Goal: Information Seeking & Learning: Check status

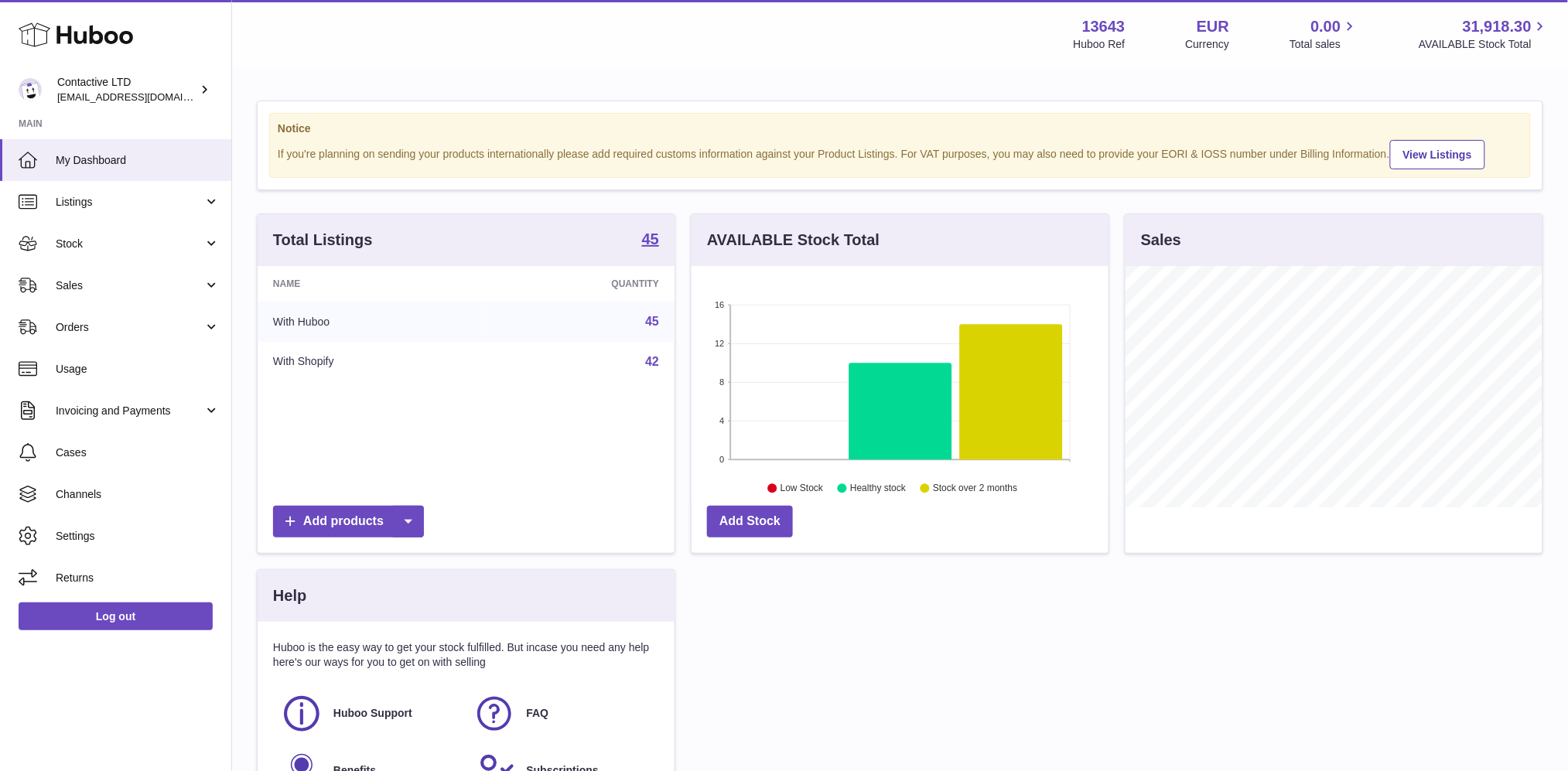
scroll to position [240, 417]
click at [129, 268] on link "Sales" at bounding box center [116, 285] width 232 height 41
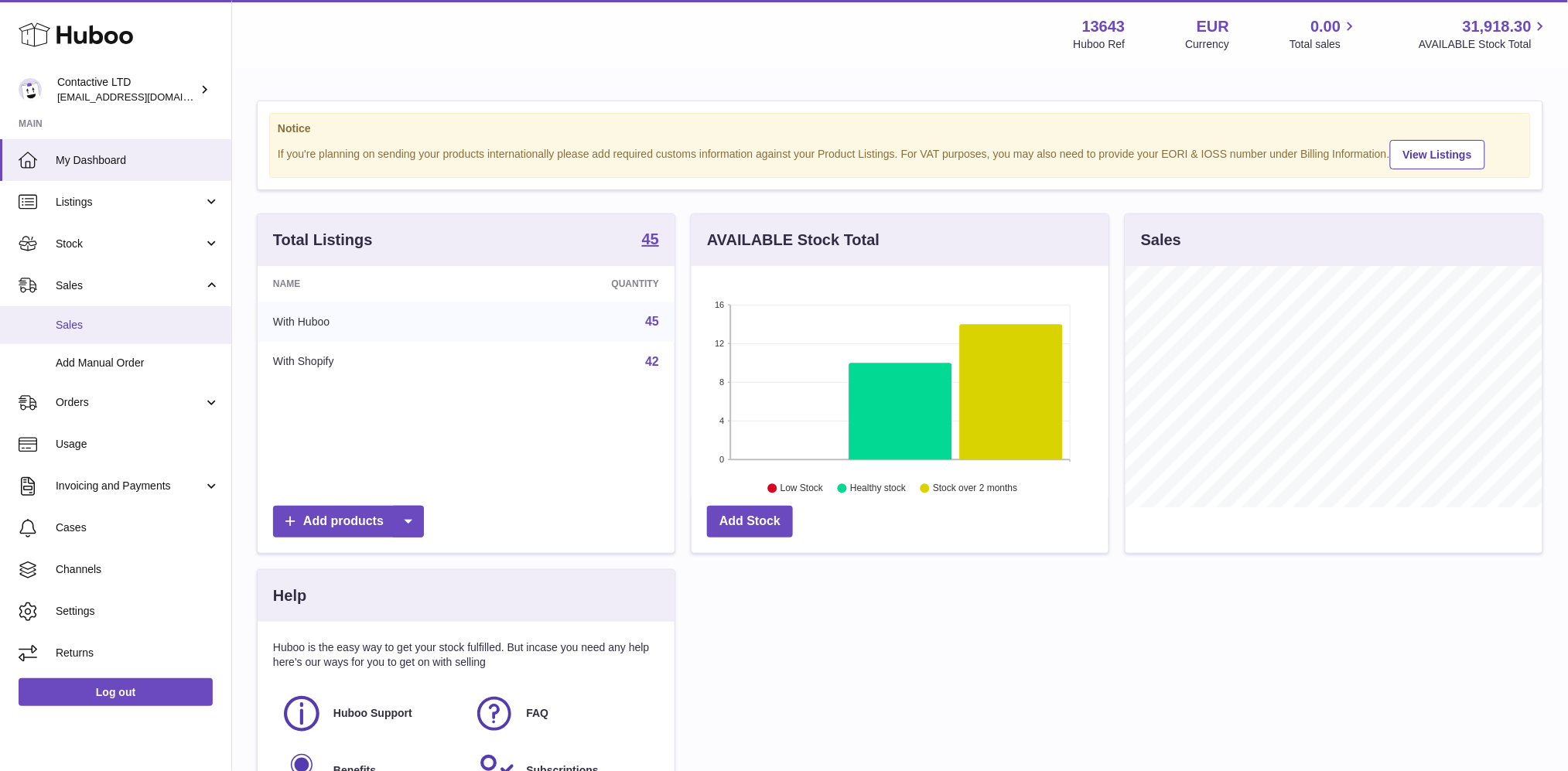
click at [123, 318] on span "Sales" at bounding box center [137, 326] width 164 height 15
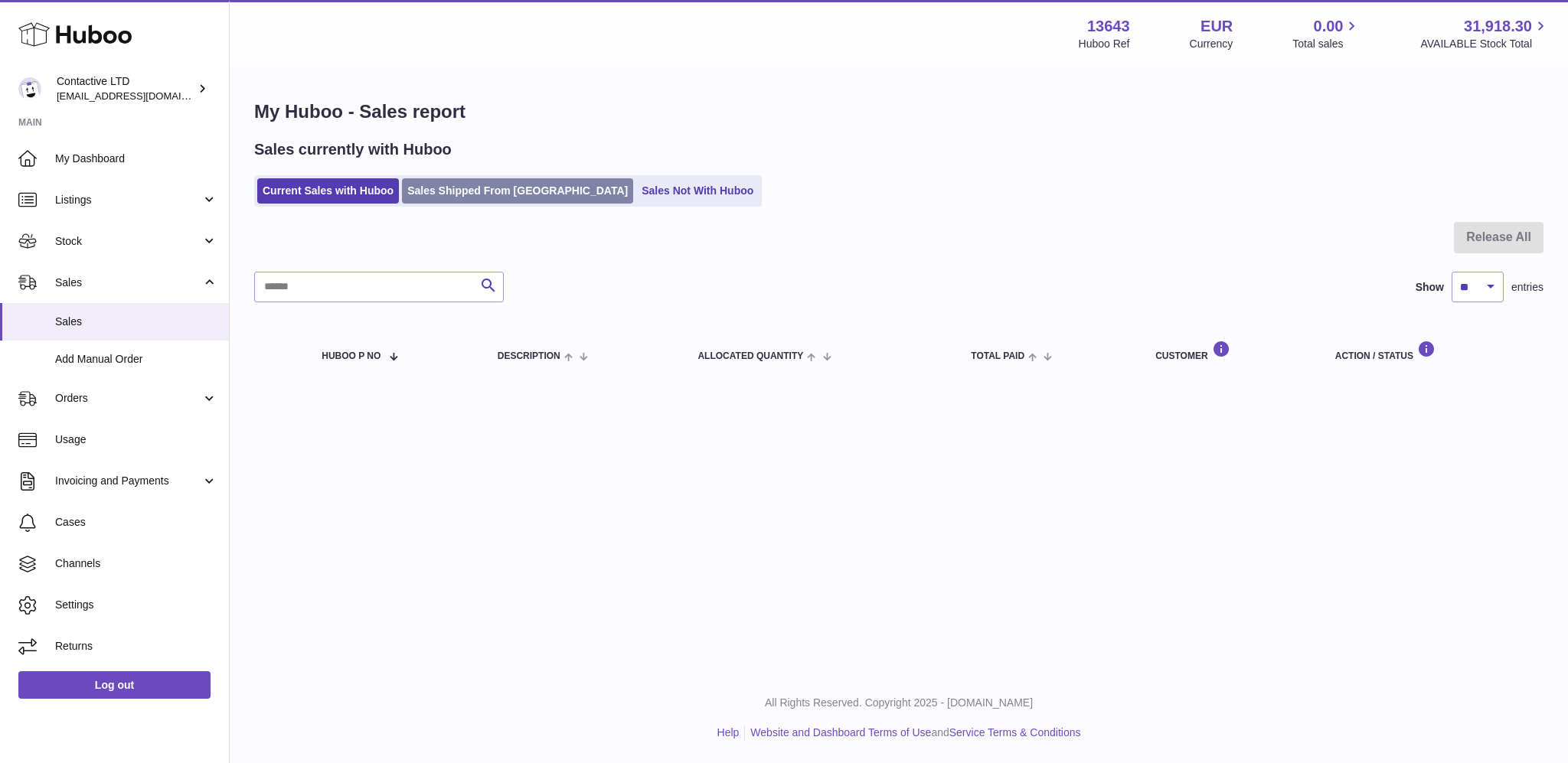
click at [499, 184] on link "Sales Shipped From [GEOGRAPHIC_DATA]" at bounding box center [517, 190] width 231 height 25
